Goal: Task Accomplishment & Management: Use online tool/utility

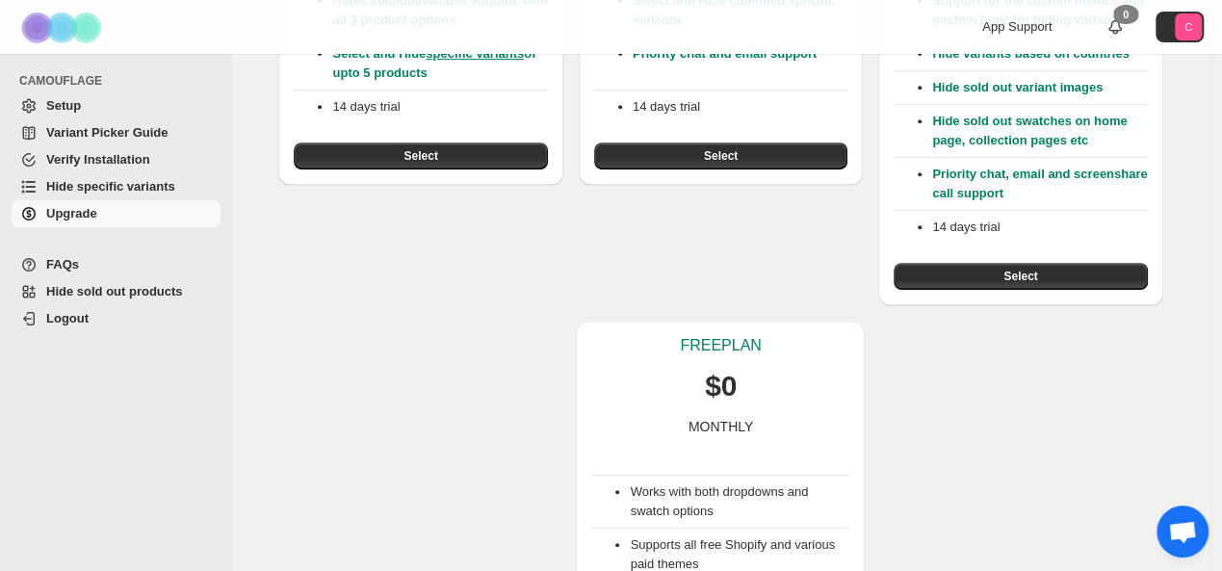
scroll to position [539, 0]
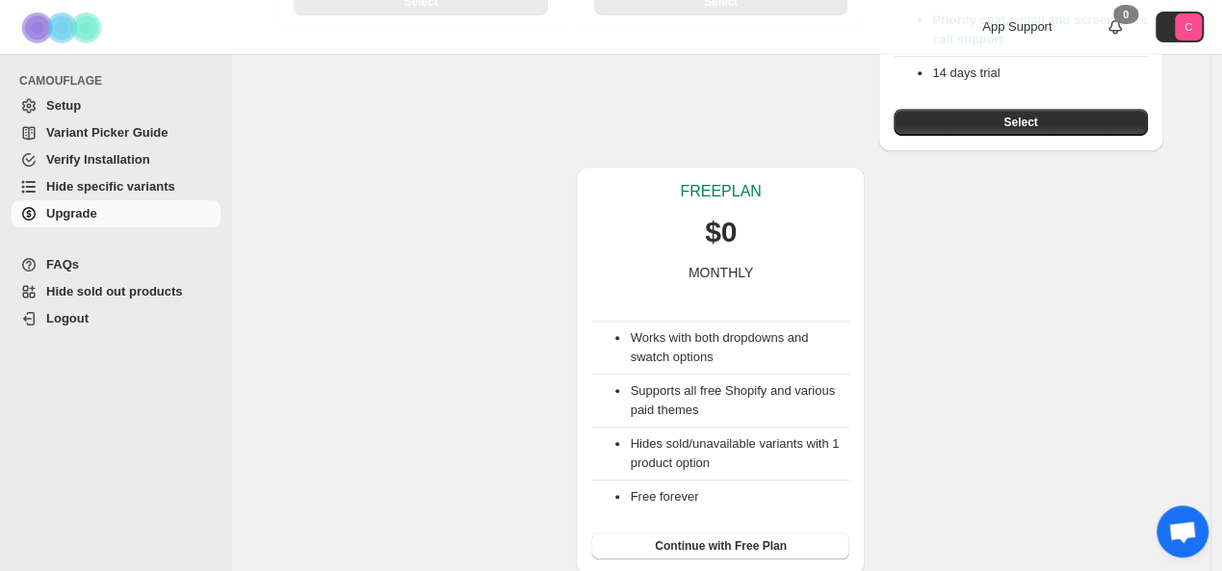
click at [718, 527] on div "Works with both dropdowns and swatch options Supports all free Shopify and vari…" at bounding box center [720, 420] width 258 height 277
click at [722, 540] on span "Continue with Free Plan" at bounding box center [721, 545] width 132 height 15
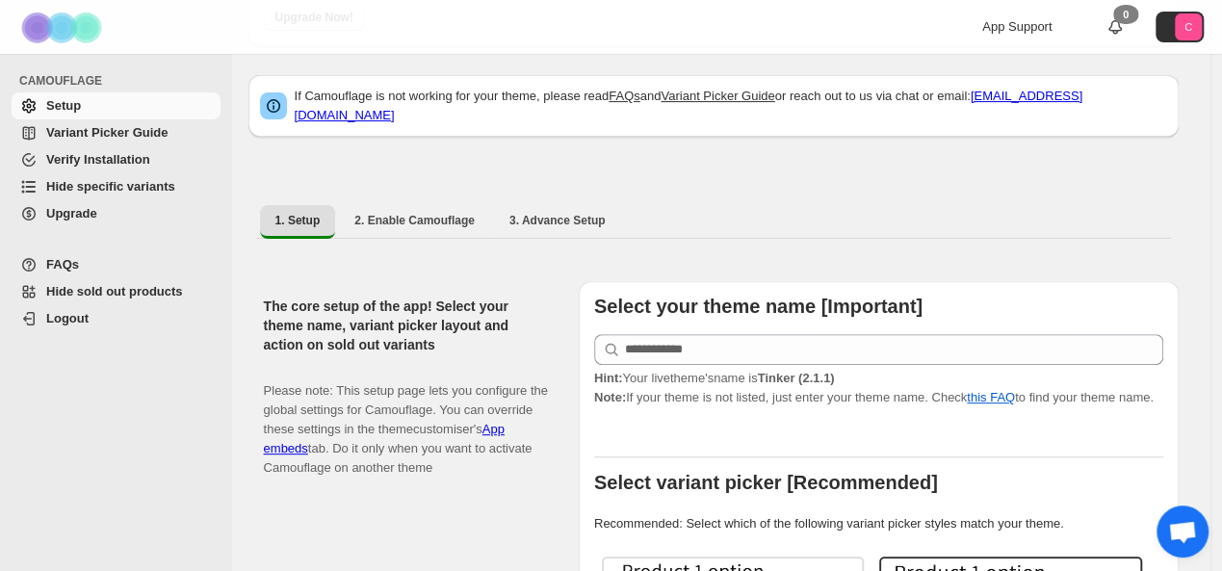
scroll to position [96, 0]
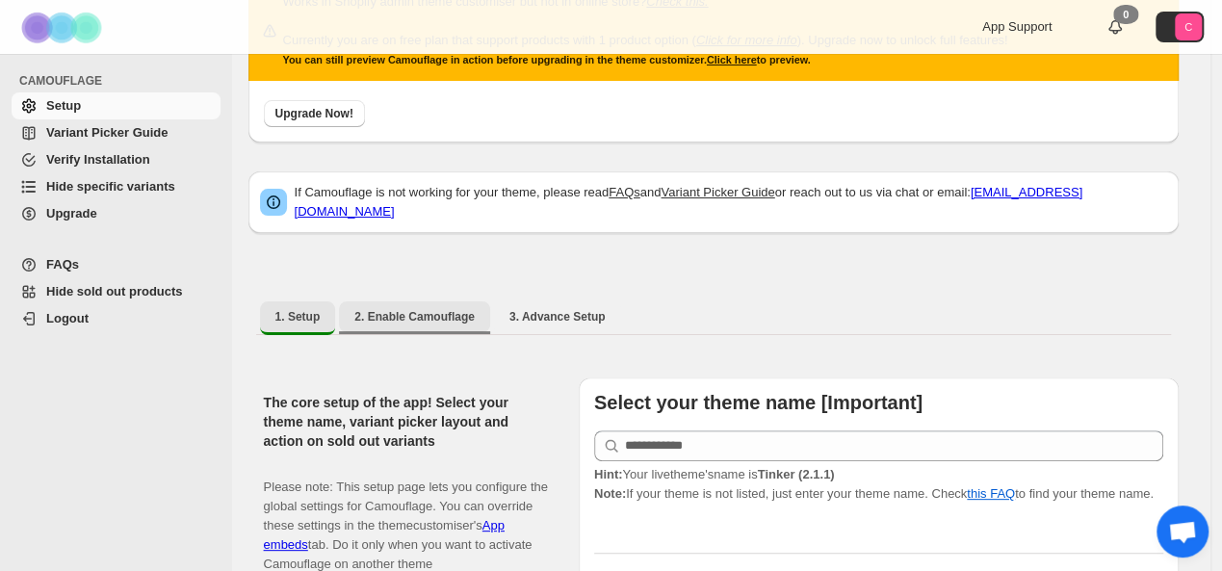
click at [381, 309] on span "2. Enable Camouflage" at bounding box center [414, 316] width 120 height 15
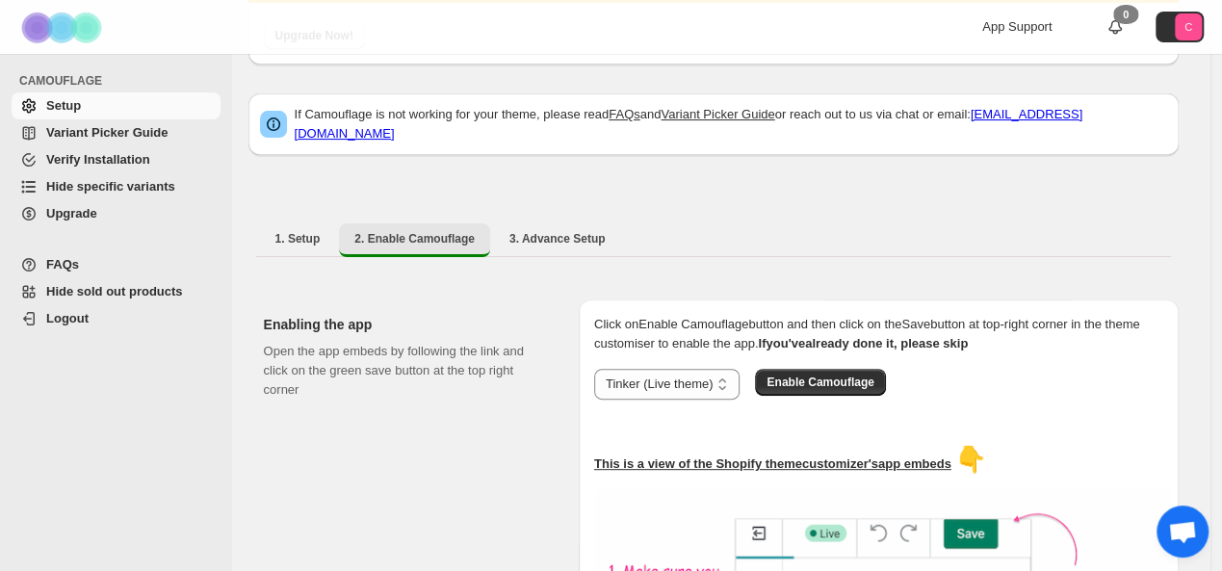
scroll to position [78, 0]
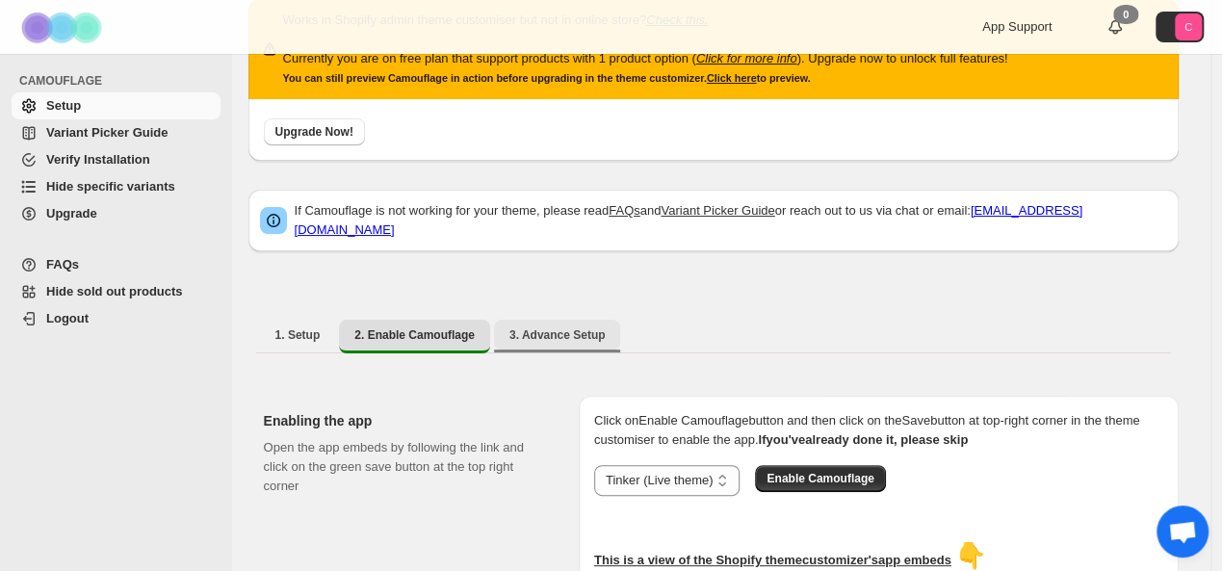
click at [521, 327] on span "3. Advance Setup" at bounding box center [557, 334] width 96 height 15
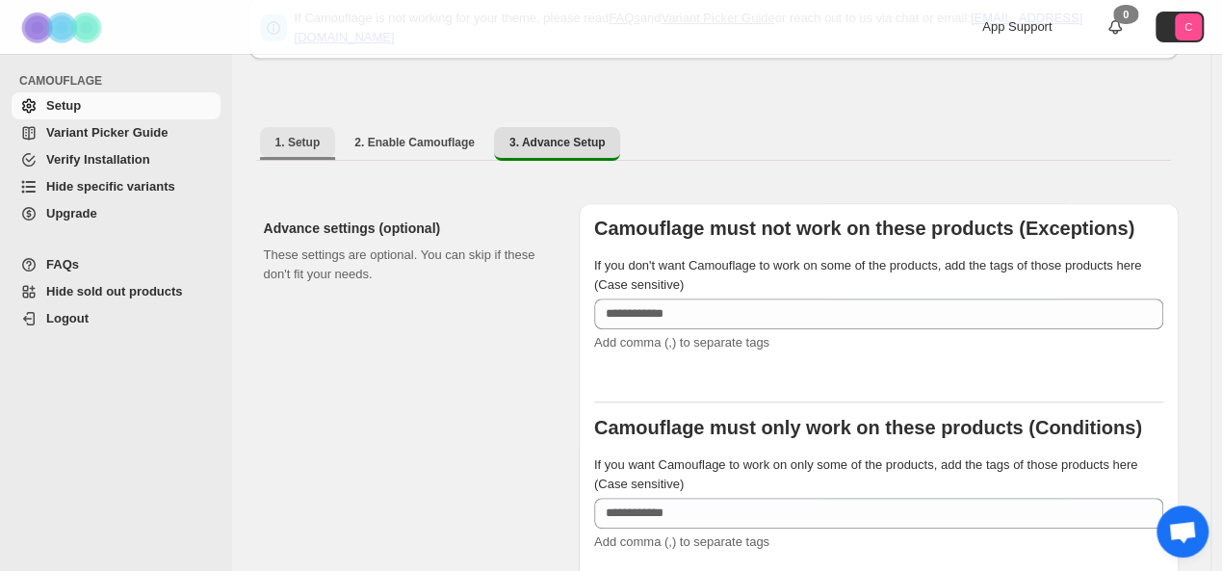
scroll to position [174, 0]
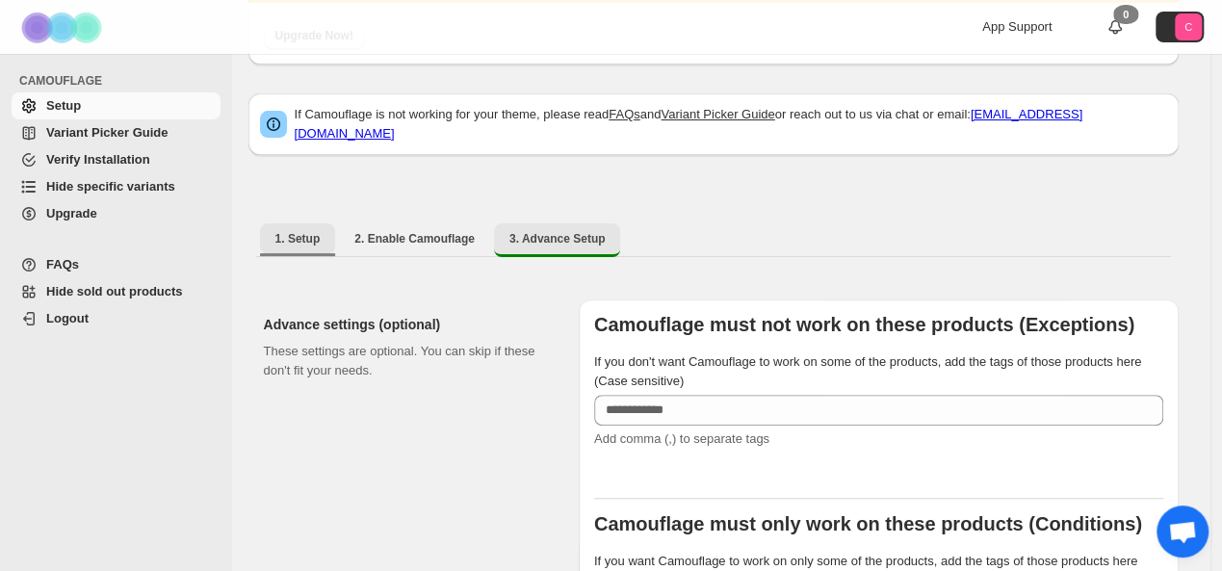
click at [305, 231] on span "1. Setup" at bounding box center [297, 238] width 45 height 15
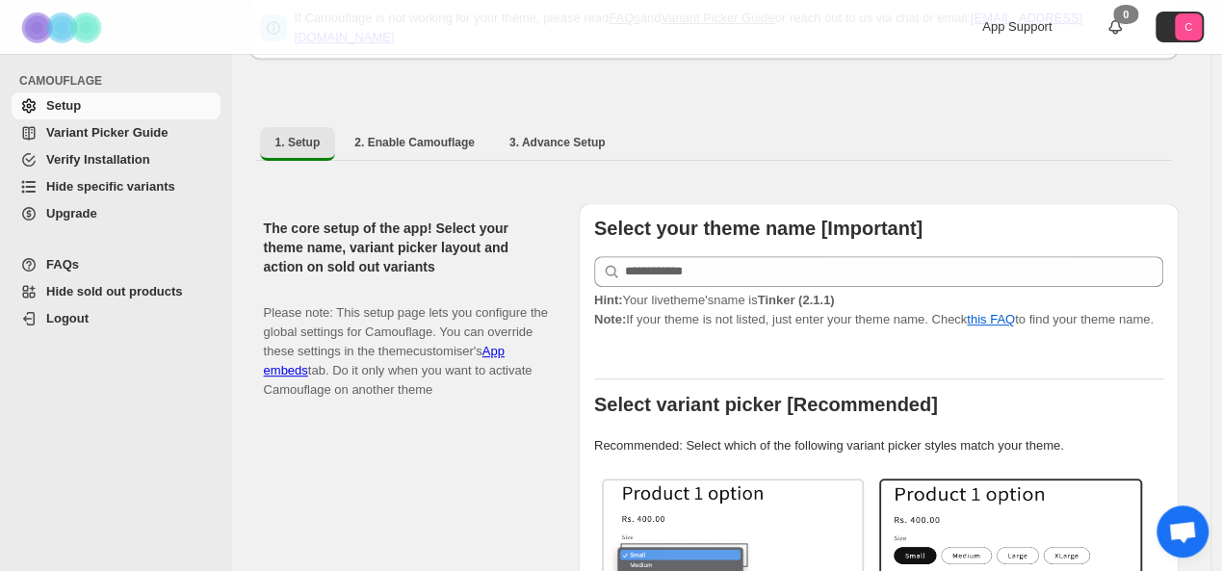
scroll to position [463, 0]
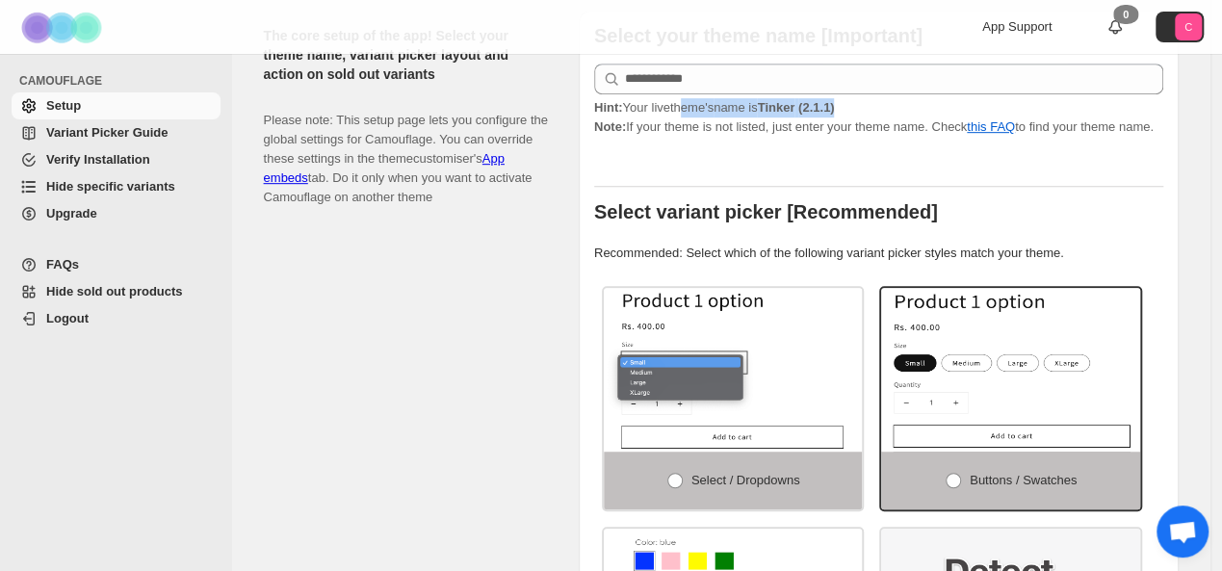
drag, startPoint x: 694, startPoint y: 92, endPoint x: 864, endPoint y: 99, distance: 169.6
click at [864, 99] on p "Hint: Your live theme's name is Tinker (2.1.1) Note: If your theme is not liste…" at bounding box center [878, 117] width 569 height 39
click at [713, 139] on div "Select your theme name [Important] Hint: Your live theme's name is Tinker (2.1.…" at bounding box center [878, 410] width 569 height 768
drag, startPoint x: 626, startPoint y: 109, endPoint x: 1118, endPoint y: 113, distance: 492.0
click at [1124, 99] on p "Hint: Your live theme's name is Tinker (2.1.1) Note: If your theme is not liste…" at bounding box center [878, 117] width 569 height 39
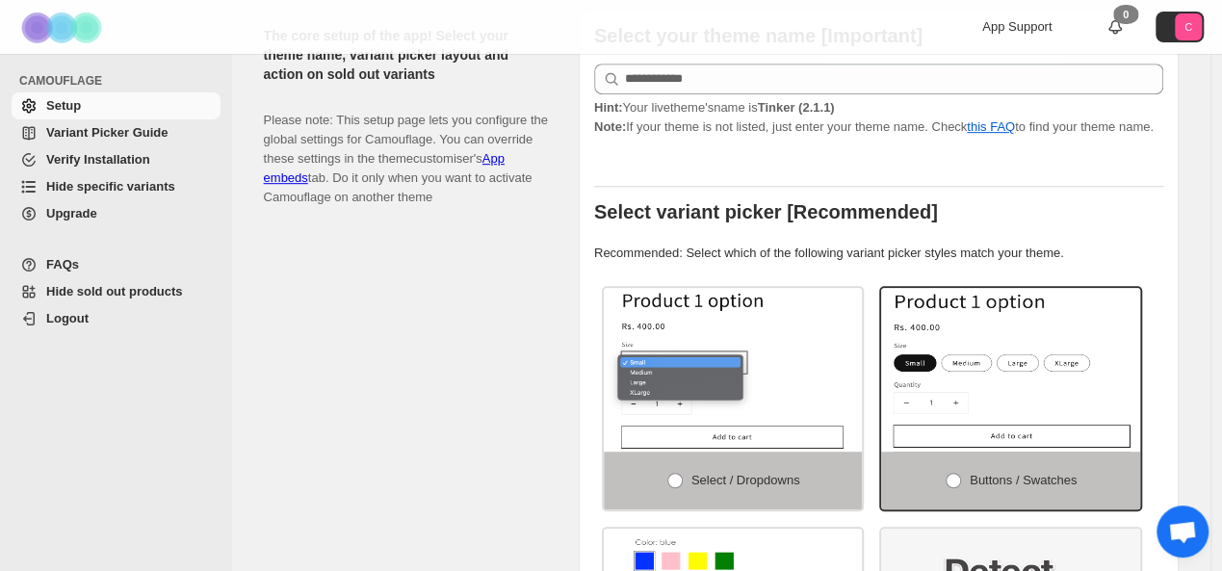
click at [1071, 161] on div at bounding box center [878, 169] width 569 height 35
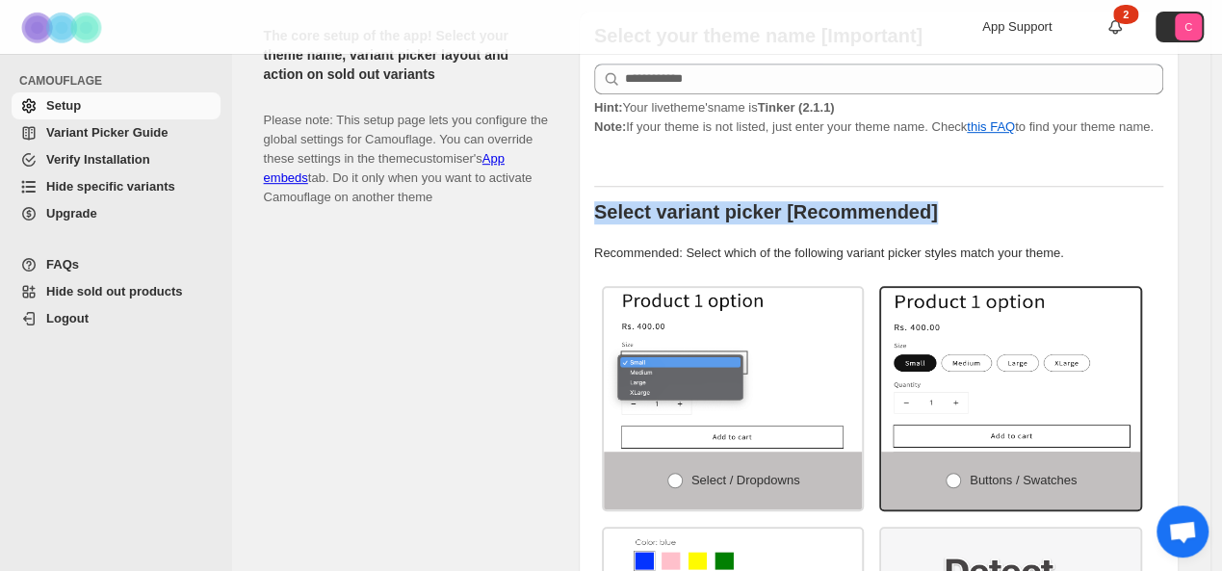
drag, startPoint x: 583, startPoint y: 190, endPoint x: 935, endPoint y: 191, distance: 351.4
click at [935, 191] on div "The core setup of the app! Select your theme name, variant picker layout and ac…" at bounding box center [713, 402] width 930 height 814
click at [708, 219] on div "Select your theme name [Important] Hint: Your live theme's name is Tinker (2.1.…" at bounding box center [878, 410] width 569 height 768
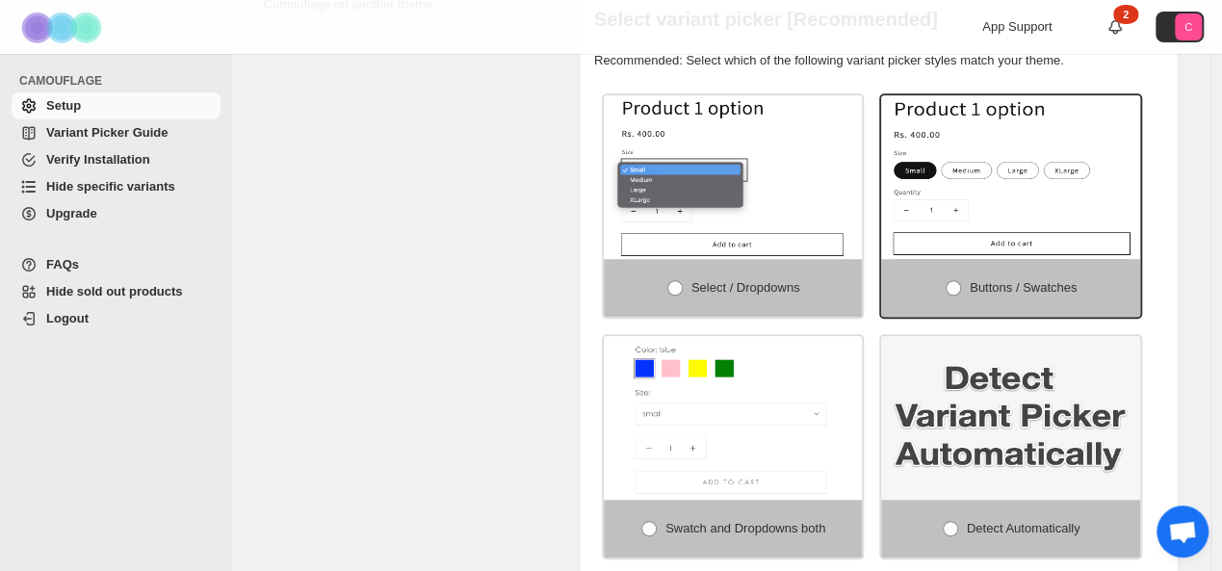
scroll to position [752, 0]
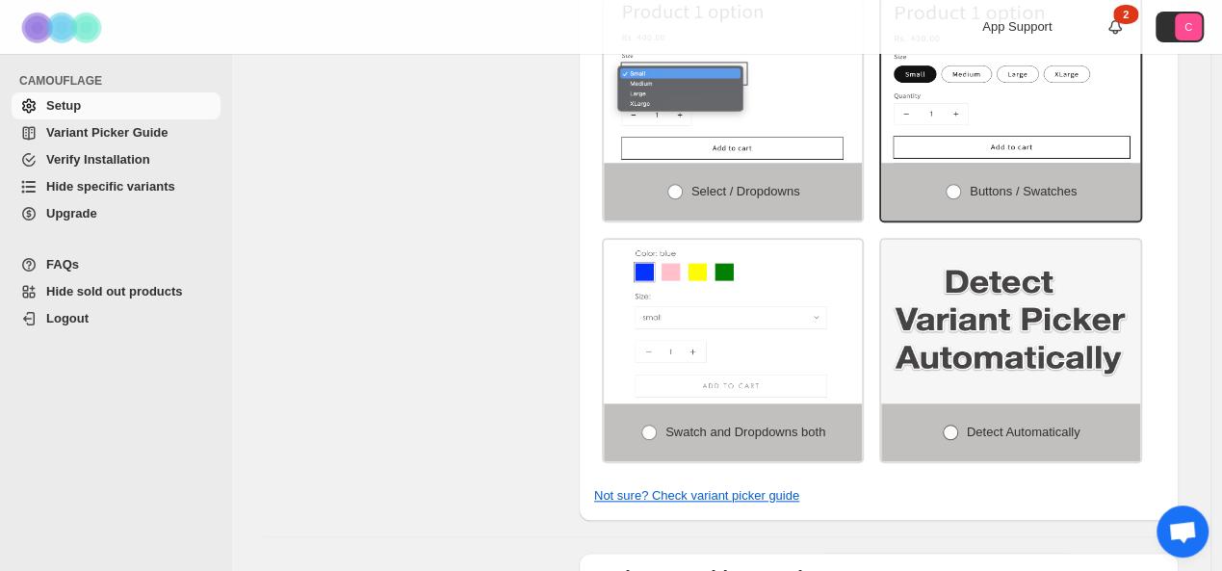
click at [1035, 403] on label "Detect Automatically" at bounding box center [1010, 432] width 259 height 58
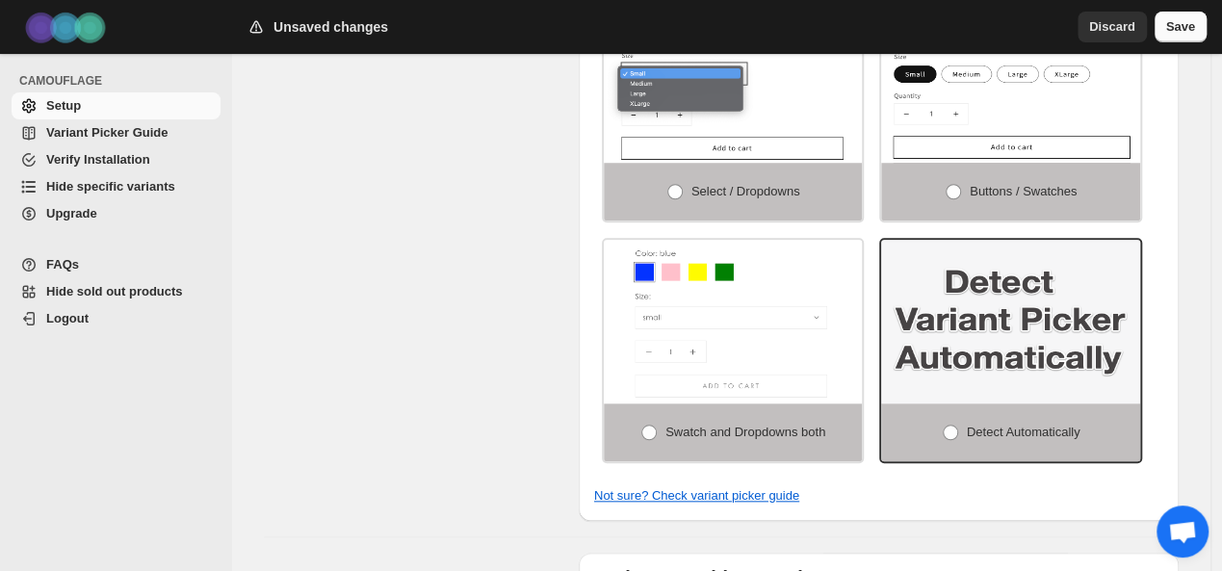
click at [1181, 27] on span "Save" at bounding box center [1180, 26] width 29 height 19
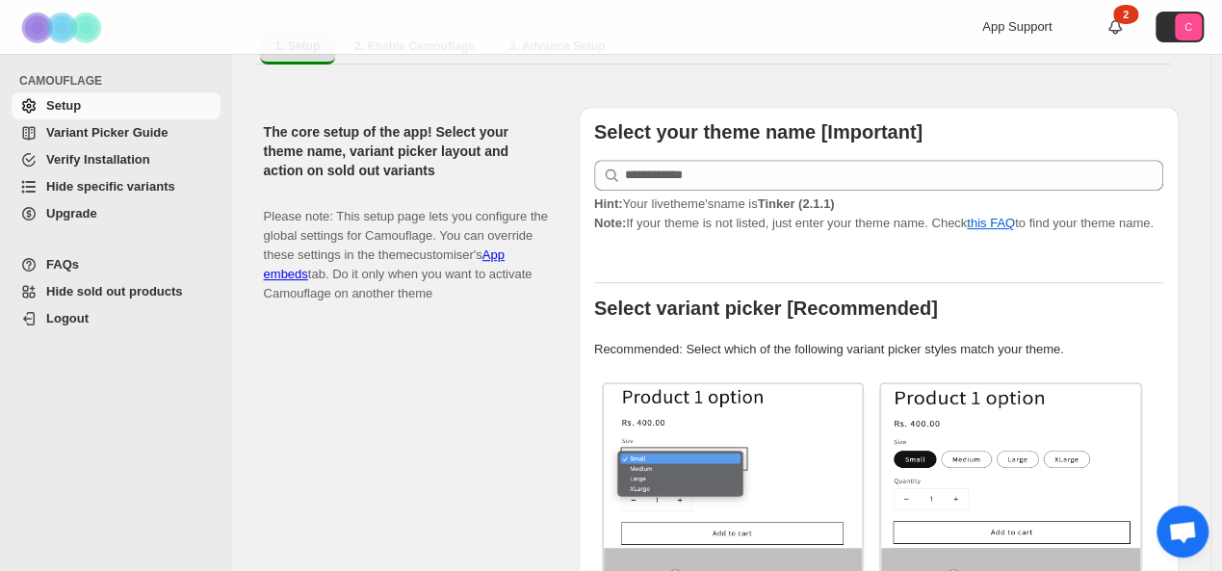
scroll to position [0, 0]
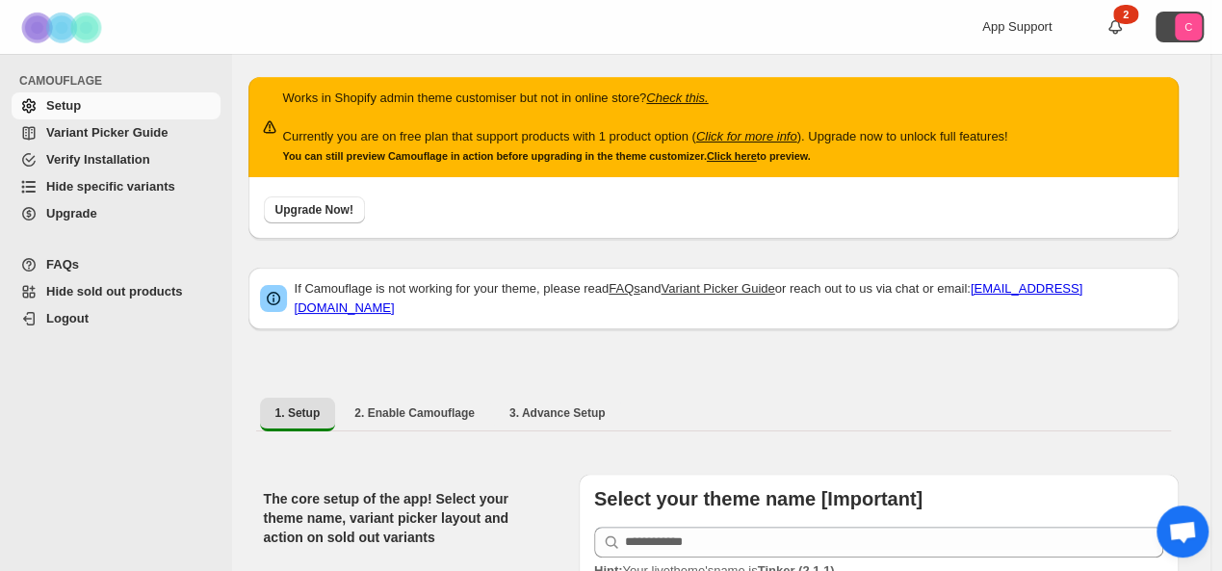
click at [1201, 31] on icon "C" at bounding box center [1188, 26] width 27 height 27
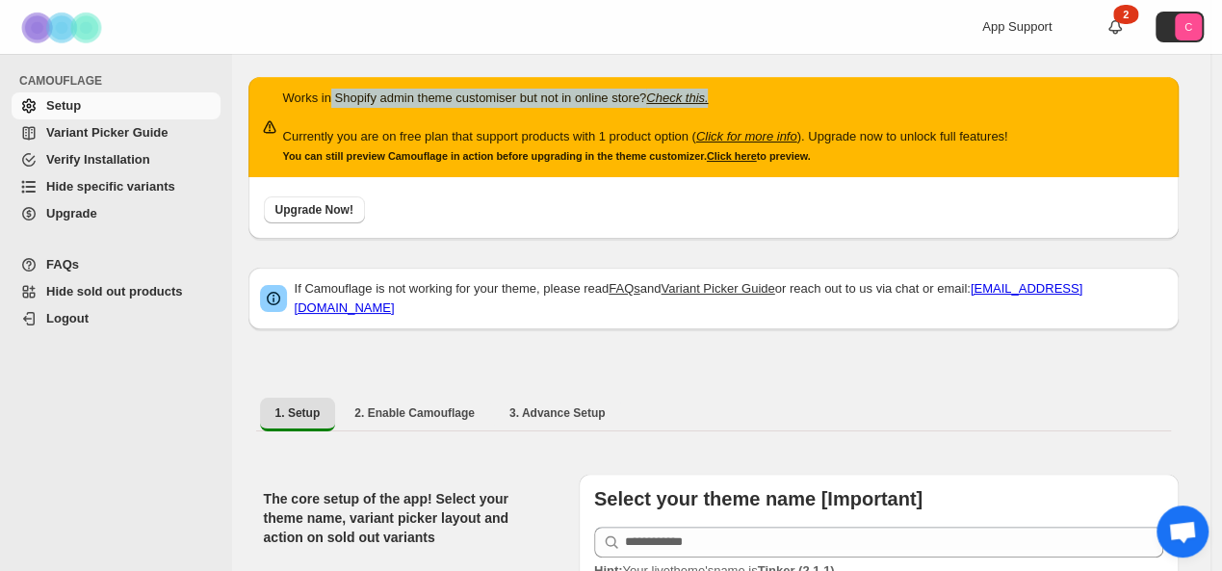
drag, startPoint x: 346, startPoint y: 82, endPoint x: 750, endPoint y: 63, distance: 404.8
click at [117, 129] on span "Variant Picker Guide" at bounding box center [106, 132] width 121 height 14
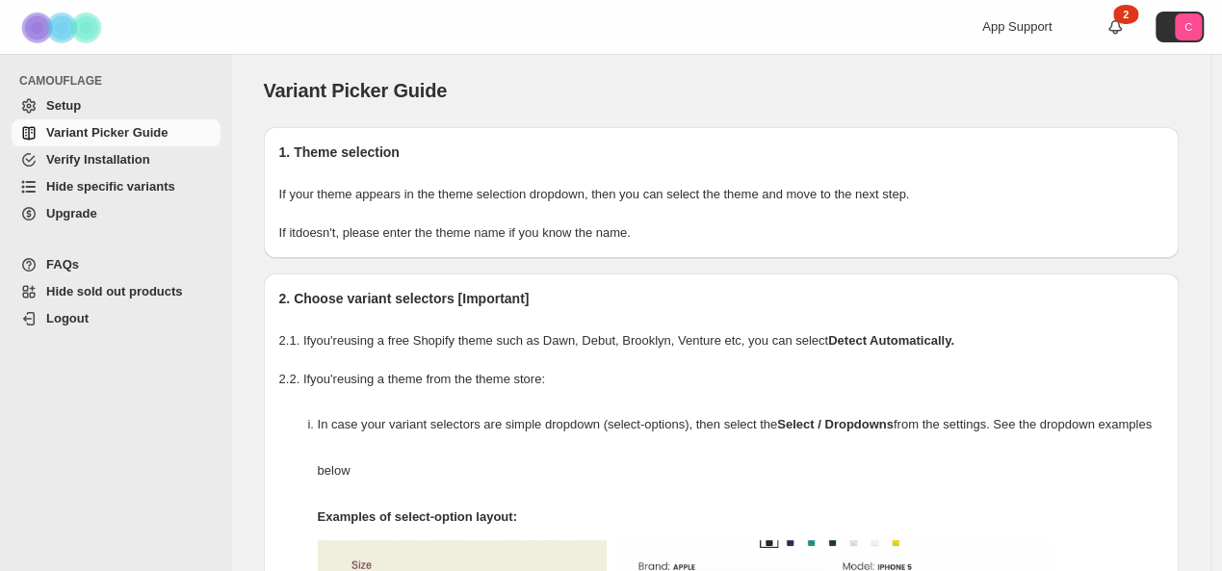
click at [127, 106] on span "Setup" at bounding box center [131, 105] width 170 height 19
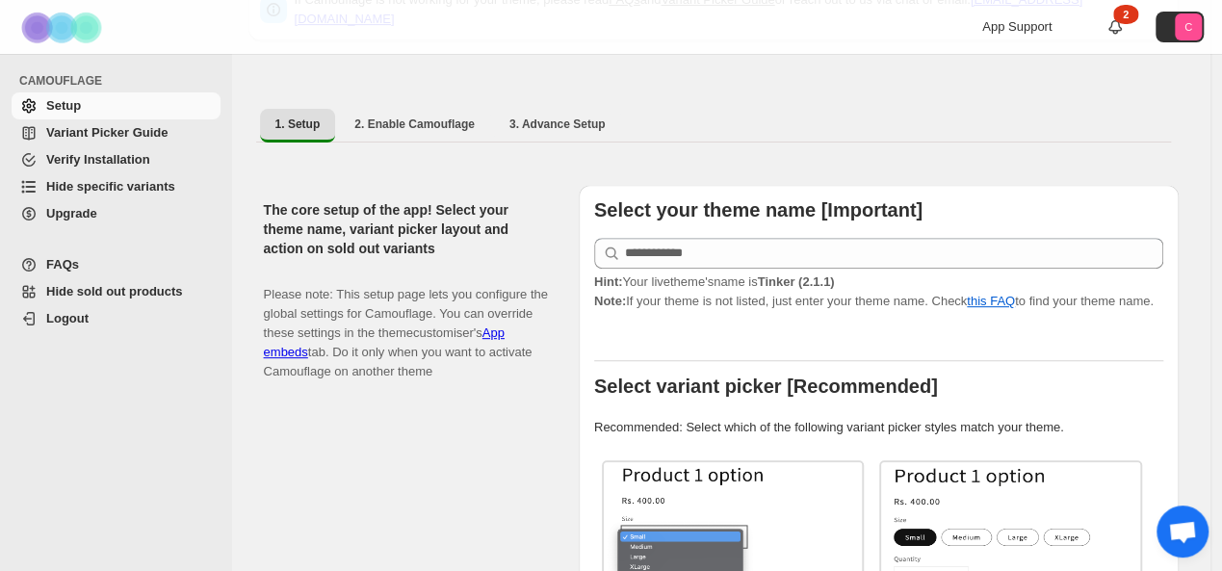
scroll to position [96, 0]
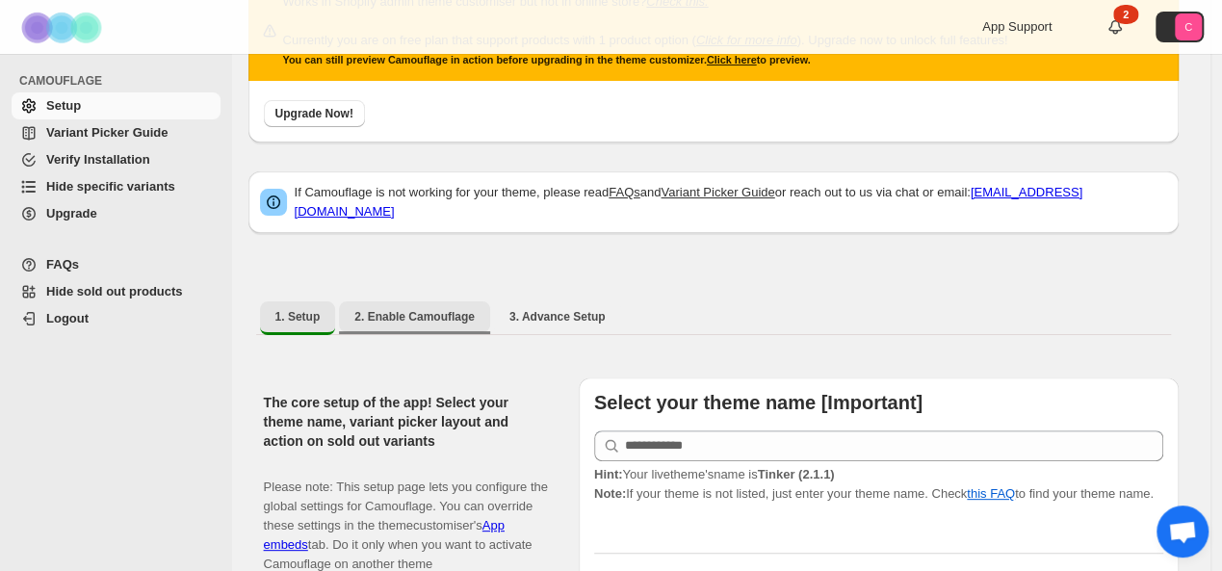
click at [381, 309] on span "2. Enable Camouflage" at bounding box center [414, 316] width 120 height 15
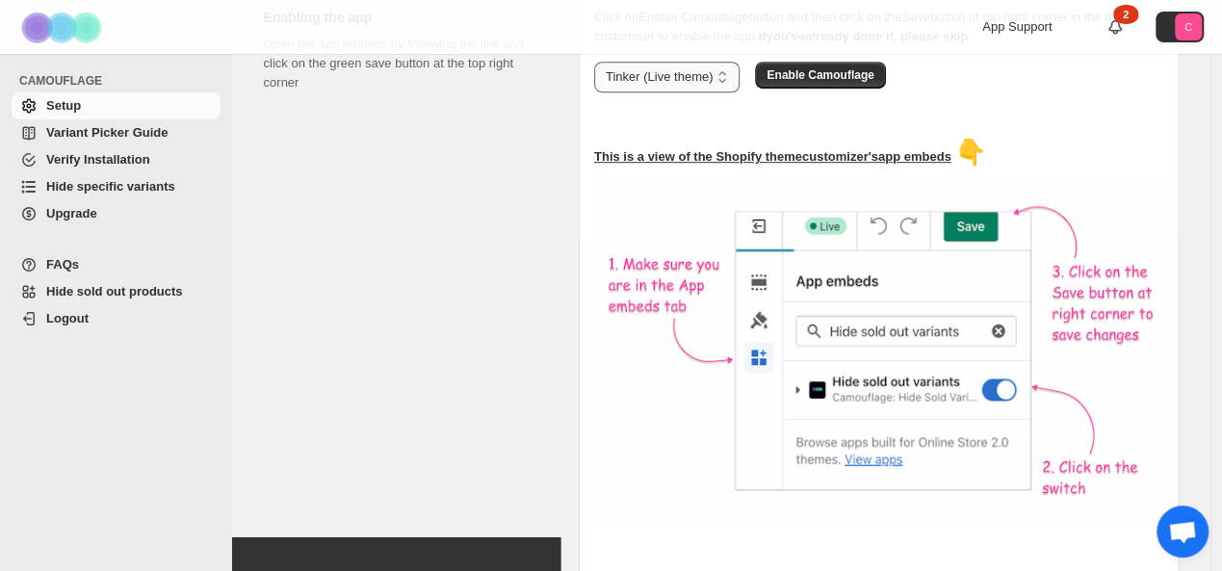
scroll to position [289, 0]
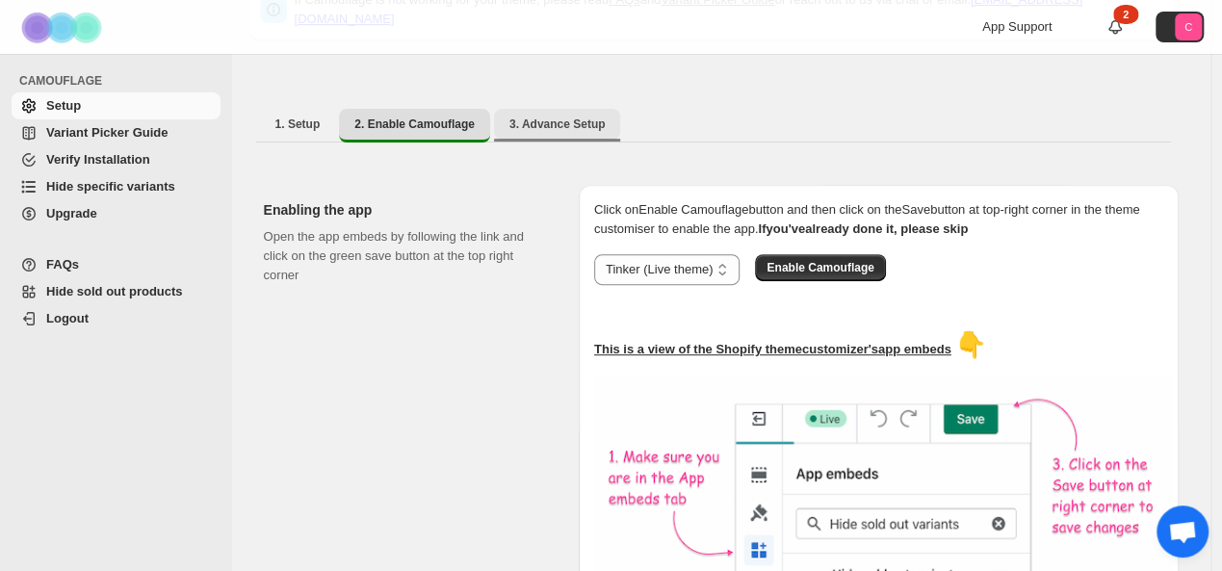
click at [525, 116] on span "3. Advance Setup" at bounding box center [557, 123] width 96 height 15
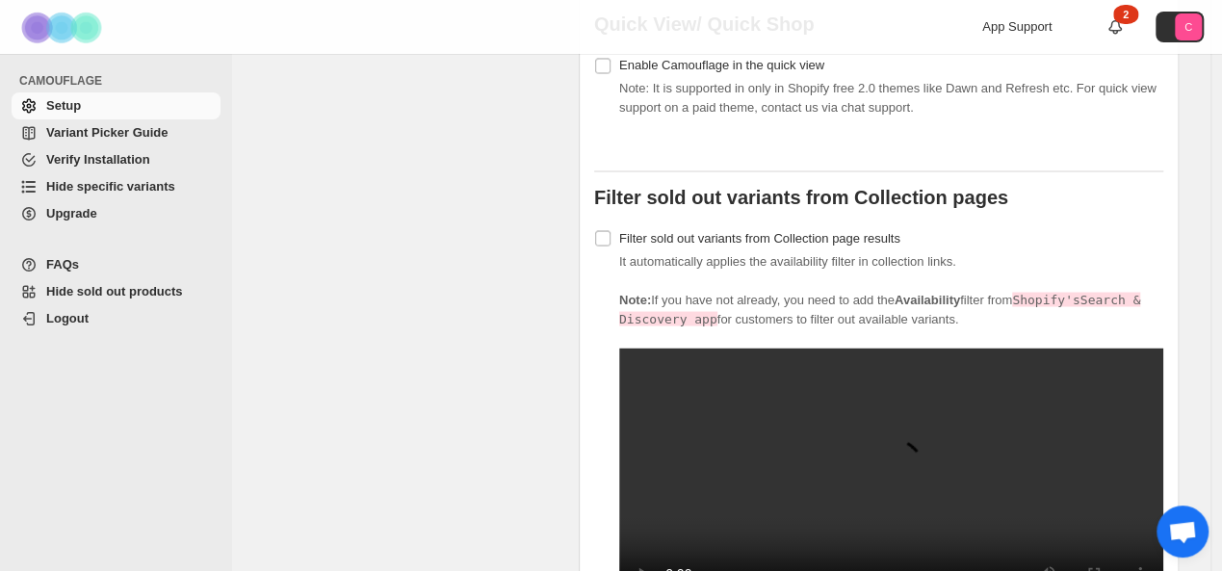
scroll to position [1829, 0]
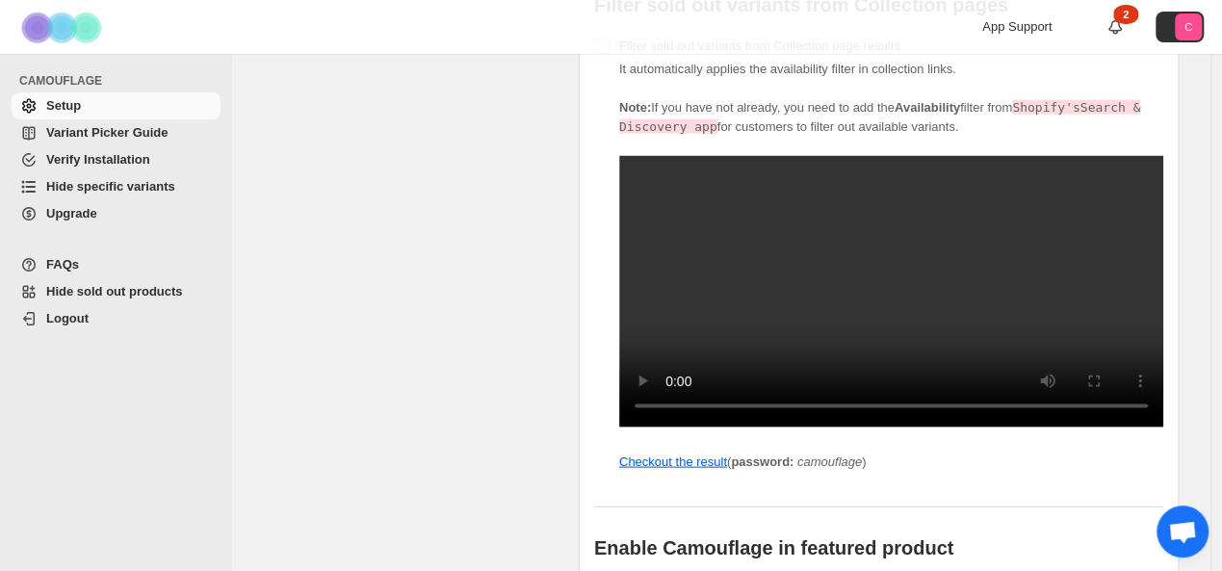
click at [644, 272] on video at bounding box center [891, 290] width 544 height 271
drag, startPoint x: 644, startPoint y: 272, endPoint x: 644, endPoint y: 356, distance: 83.8
click at [644, 272] on video at bounding box center [891, 290] width 544 height 271
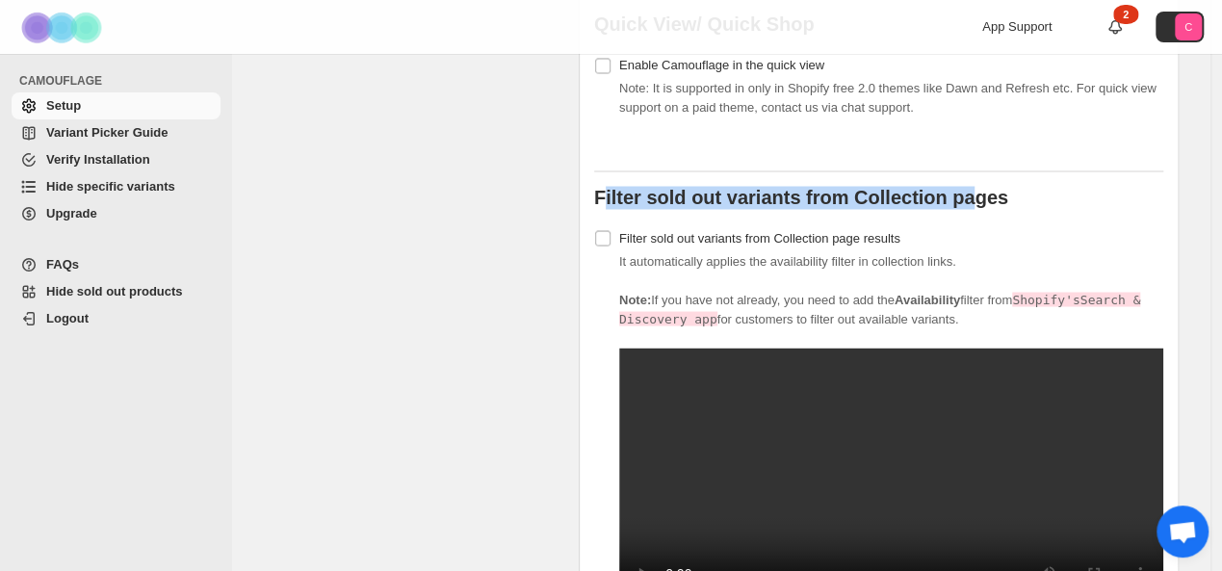
drag, startPoint x: 605, startPoint y: 176, endPoint x: 993, endPoint y: 190, distance: 388.2
click at [987, 190] on b "Filter sold out variants from Collection pages" at bounding box center [801, 196] width 414 height 21
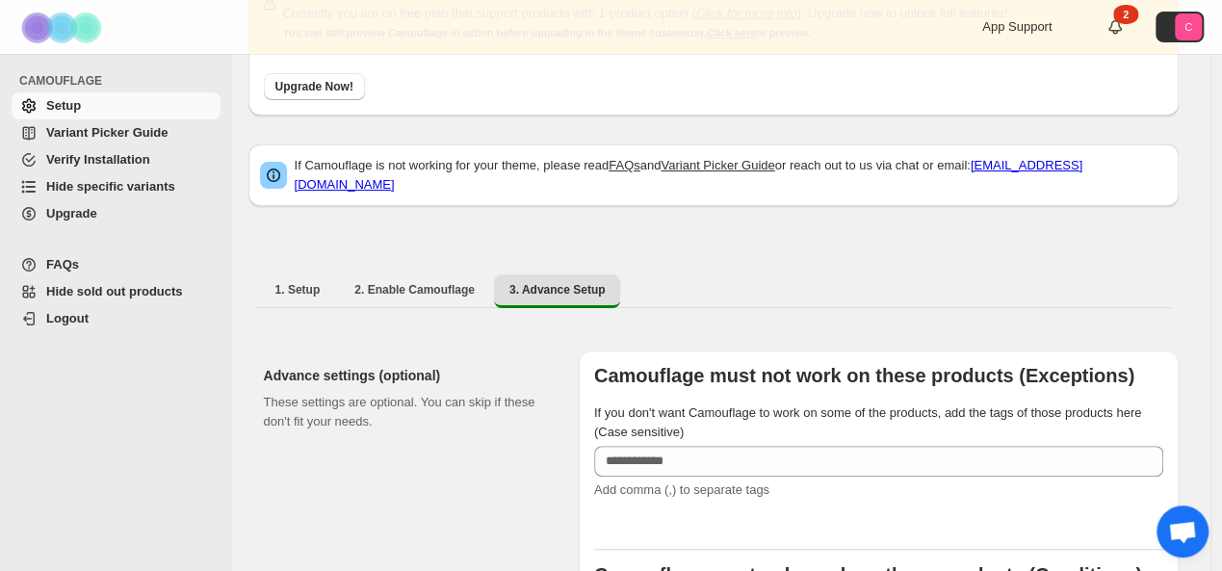
scroll to position [220, 0]
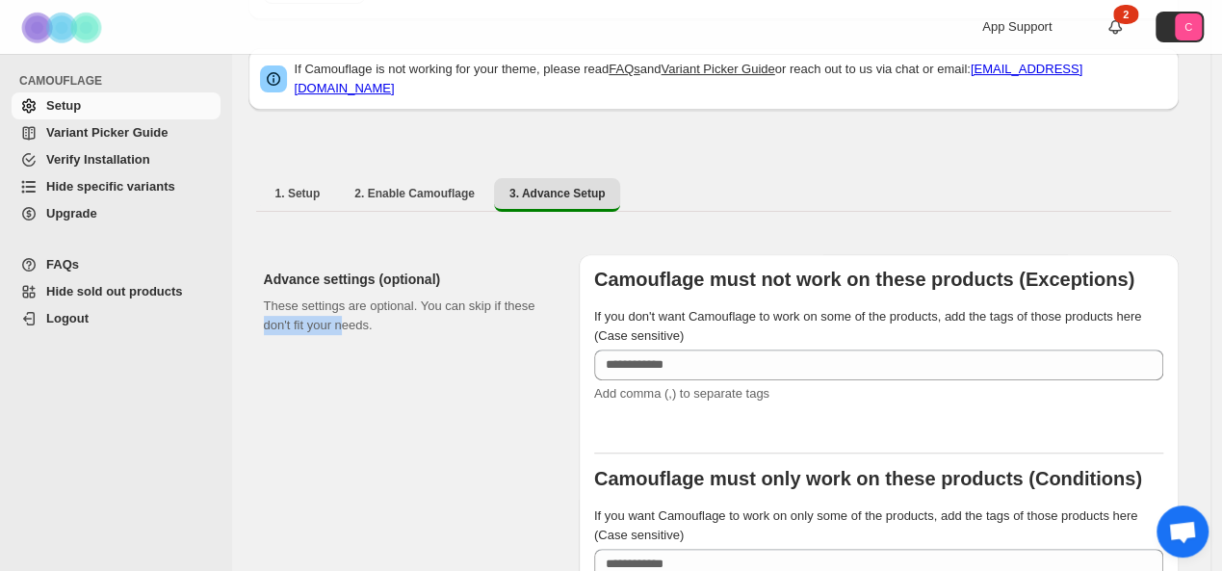
drag, startPoint x: 264, startPoint y: 309, endPoint x: 353, endPoint y: 316, distance: 89.8
click at [353, 317] on p "These settings are optional. You can skip if these don't fit your needs." at bounding box center [406, 316] width 284 height 39
click at [466, 297] on p "These settings are optional. You can skip if these don't fit your needs." at bounding box center [406, 316] width 284 height 39
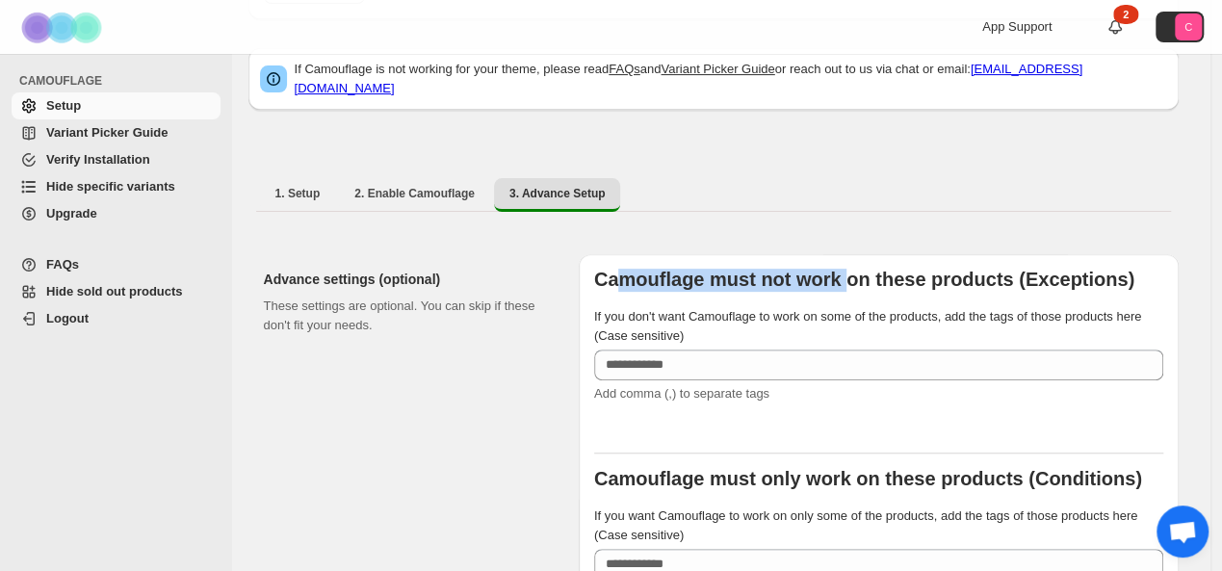
drag, startPoint x: 625, startPoint y: 261, endPoint x: 861, endPoint y: 268, distance: 236.0
click at [860, 269] on b "Camouflage must not work on these products (Exceptions)" at bounding box center [864, 279] width 540 height 21
